Goal: Task Accomplishment & Management: Manage account settings

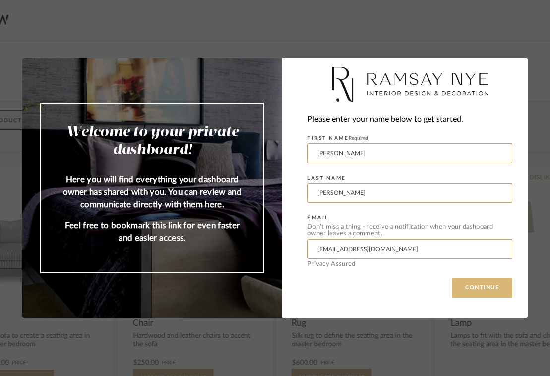
click at [483, 292] on button "CONTINUE" at bounding box center [482, 288] width 61 height 20
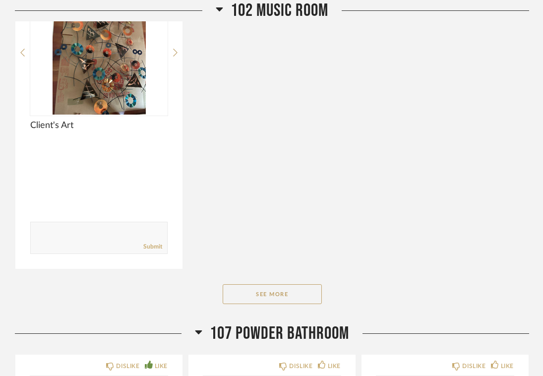
scroll to position [642, 0]
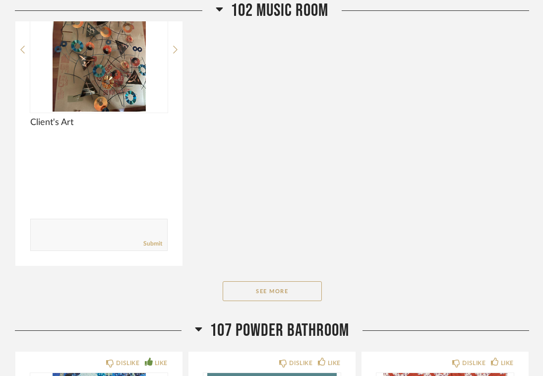
click at [300, 293] on button "See More" at bounding box center [272, 291] width 99 height 20
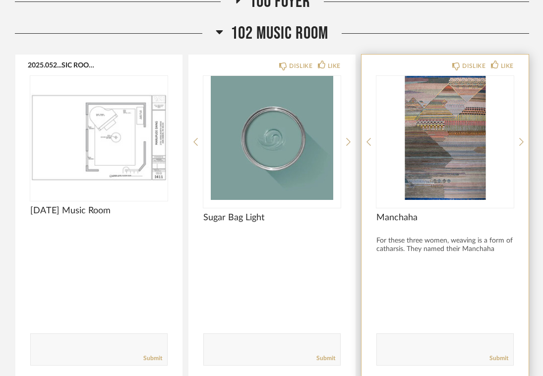
scroll to position [221, 0]
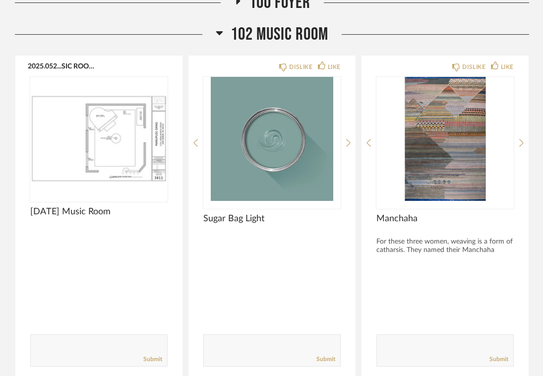
click at [218, 37] on icon at bounding box center [219, 33] width 7 height 12
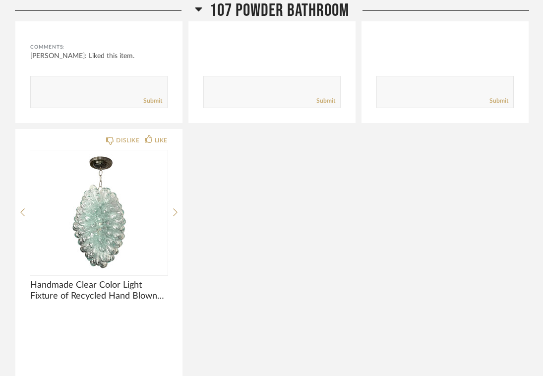
scroll to position [487, 0]
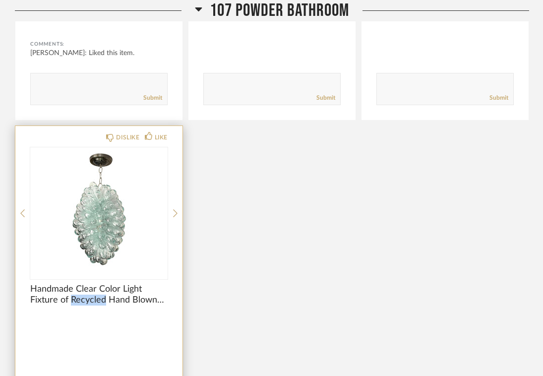
copy span "Recycled"
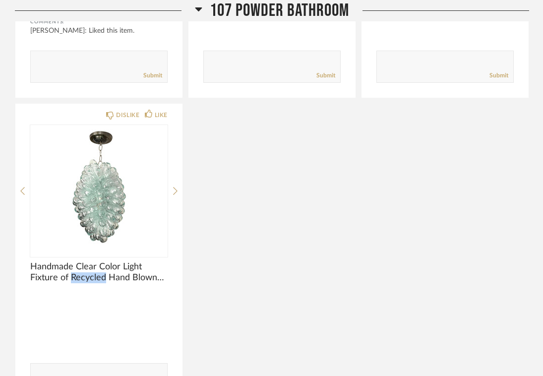
scroll to position [509, 0]
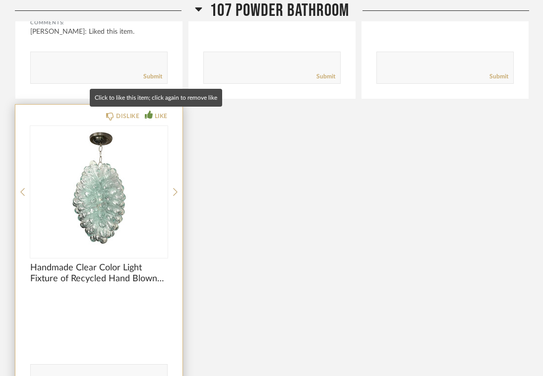
click at [161, 117] on div "LIKE" at bounding box center [161, 116] width 13 height 10
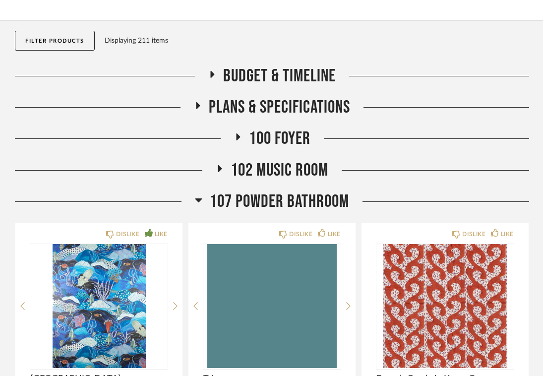
scroll to position [130, 0]
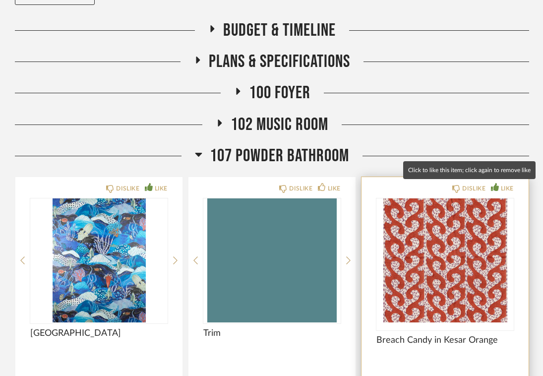
click at [501, 189] on div "LIKE" at bounding box center [507, 189] width 13 height 10
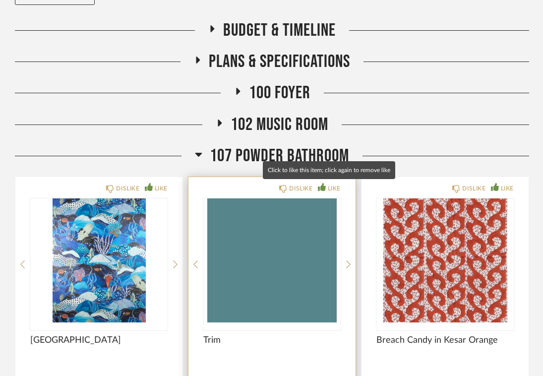
click at [330, 190] on div "LIKE" at bounding box center [334, 189] width 13 height 10
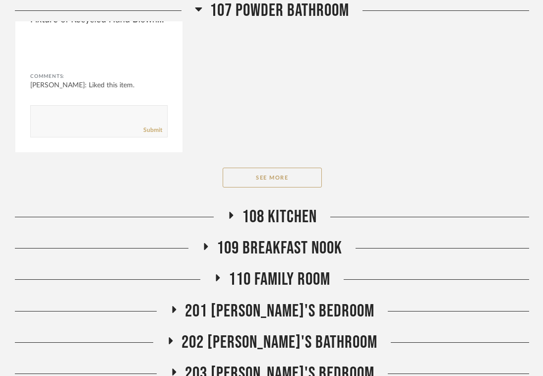
scroll to position [804, 0]
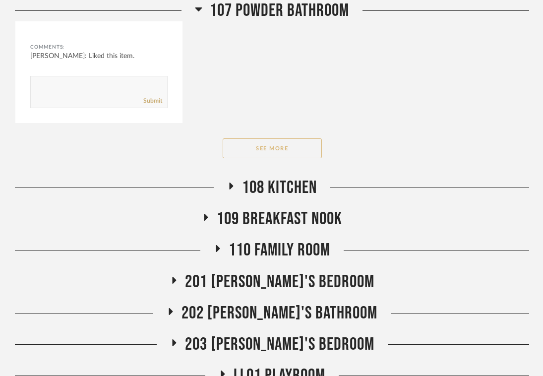
click at [289, 149] on button "See More" at bounding box center [272, 148] width 99 height 20
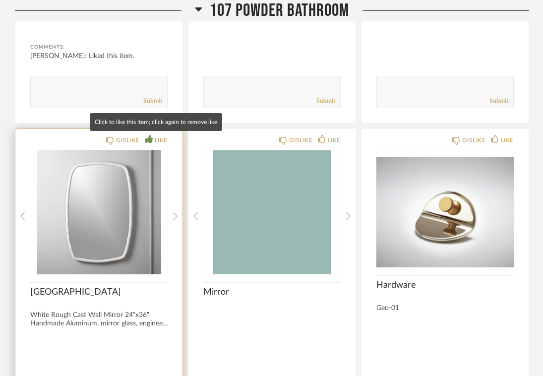
click at [159, 140] on div "LIKE" at bounding box center [161, 140] width 13 height 10
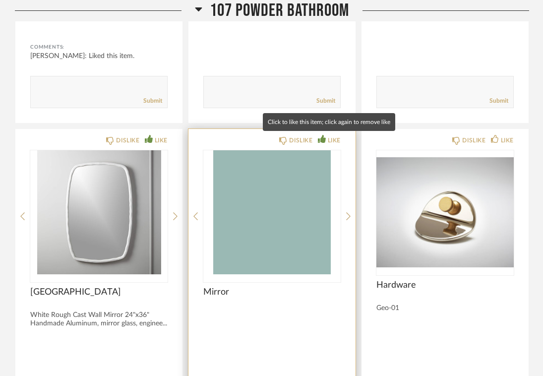
click at [333, 139] on div "LIKE" at bounding box center [334, 140] width 13 height 10
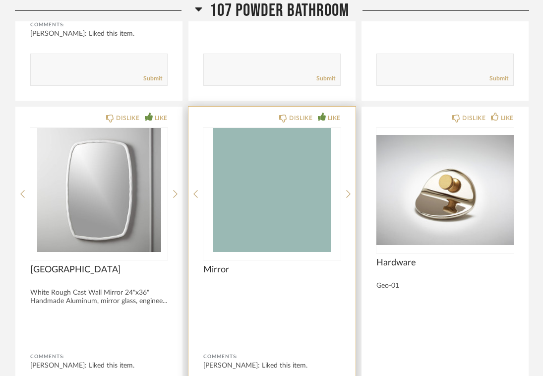
scroll to position [830, 0]
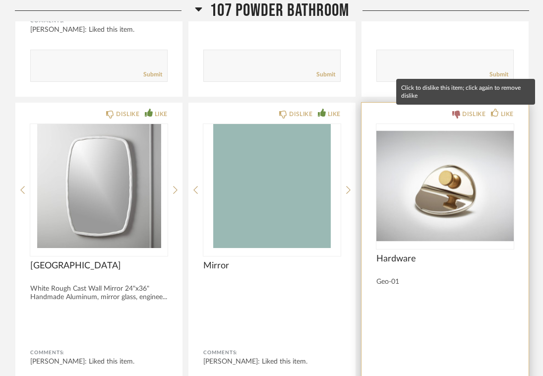
click at [467, 113] on div "DISLIKE" at bounding box center [473, 114] width 23 height 10
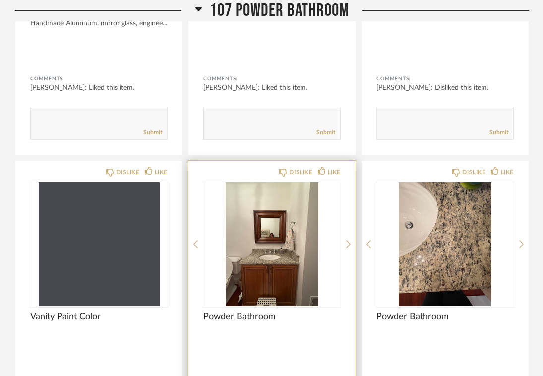
scroll to position [1121, 0]
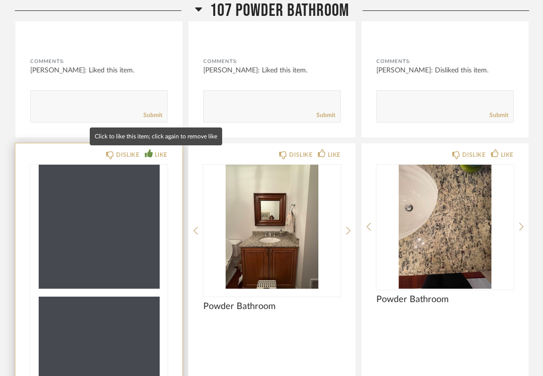
click at [160, 152] on div "LIKE" at bounding box center [161, 155] width 13 height 10
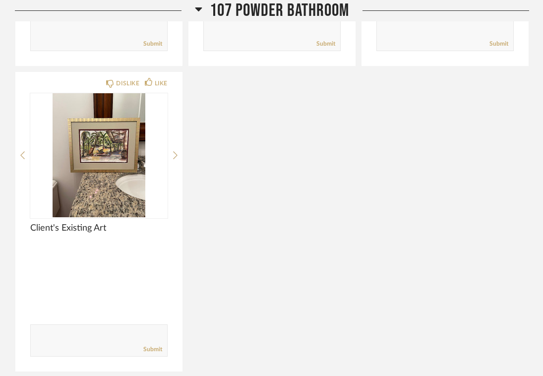
scroll to position [1529, 0]
